Goal: Task Accomplishment & Management: Use online tool/utility

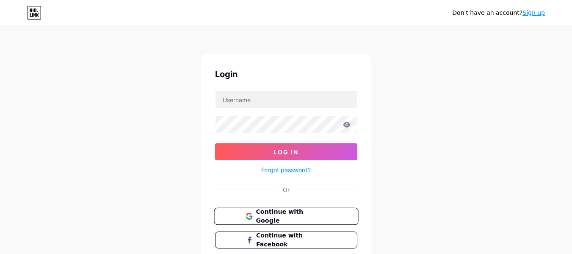
click at [274, 213] on span "Continue with Google" at bounding box center [291, 216] width 71 height 18
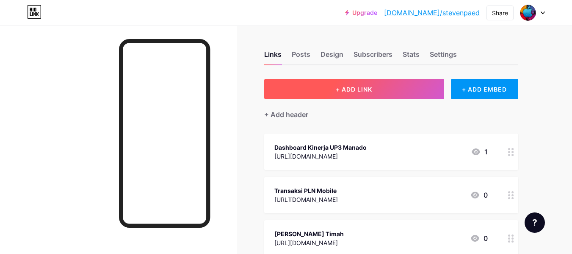
click at [341, 83] on button "+ ADD LINK" at bounding box center [354, 89] width 180 height 20
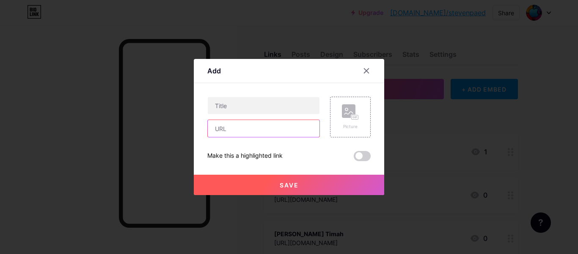
click at [236, 132] on input "text" at bounding box center [264, 128] width 112 height 17
paste input "[URL][DOMAIN_NAME]"
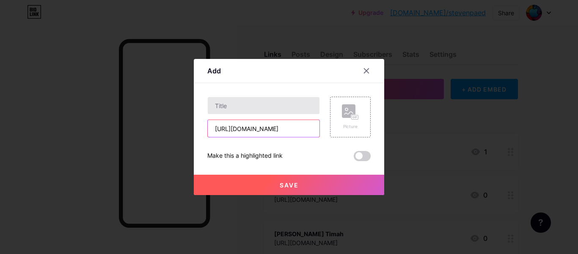
type input "[URL][DOMAIN_NAME]"
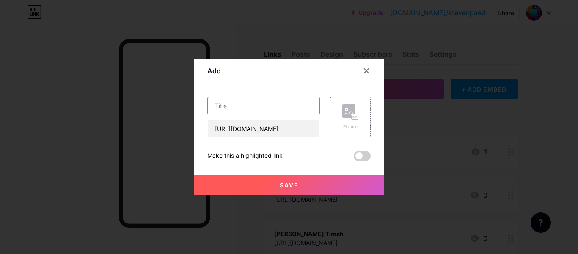
click at [246, 108] on input "text" at bounding box center [264, 105] width 112 height 17
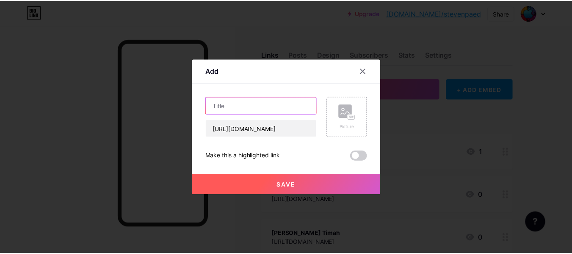
scroll to position [0, 0]
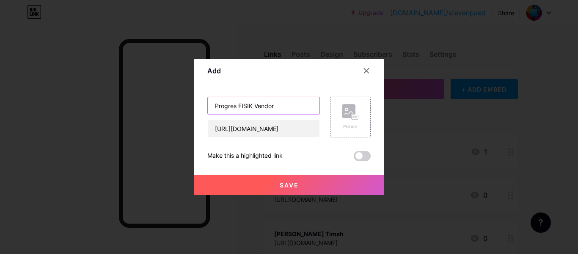
type input "Progres FISIK Vendor"
click at [276, 183] on button "Save" at bounding box center [289, 184] width 190 height 20
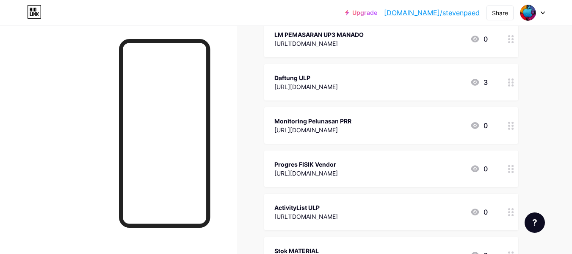
scroll to position [339, 0]
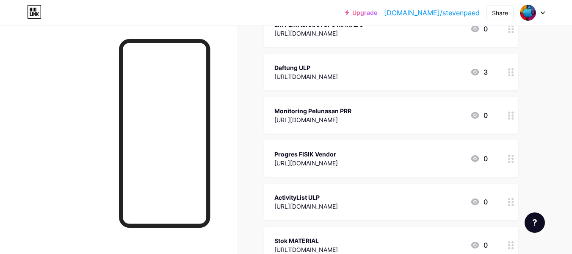
click at [325, 68] on div "Daftung ULP" at bounding box center [305, 67] width 63 height 9
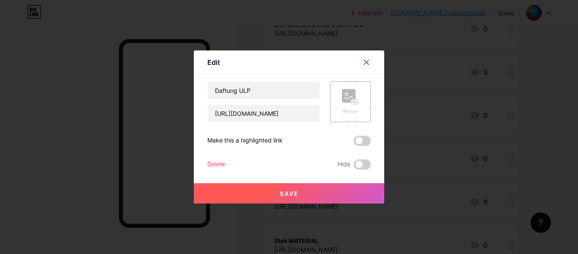
click at [365, 63] on icon at bounding box center [366, 62] width 5 height 5
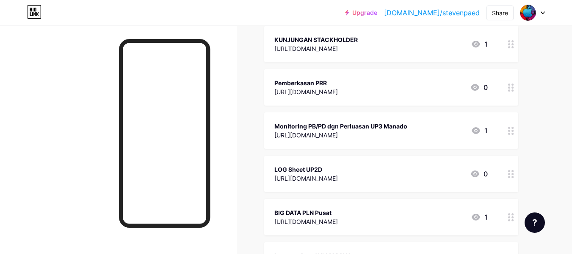
scroll to position [677, 0]
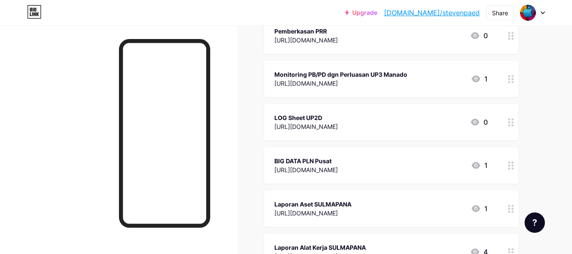
click at [437, 13] on link "[DOMAIN_NAME]/stevenpaed" at bounding box center [432, 13] width 96 height 10
